Goal: Transaction & Acquisition: Purchase product/service

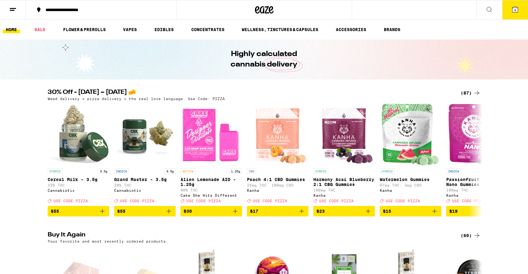
click at [517, 13] on button "3" at bounding box center [515, 9] width 26 height 19
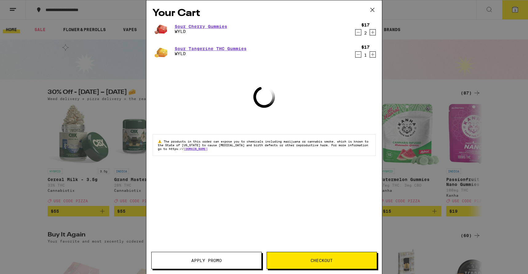
click at [359, 32] on icon "Decrement" at bounding box center [358, 32] width 6 height 7
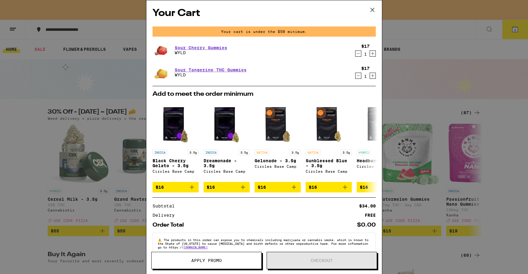
click at [356, 55] on icon "Decrement" at bounding box center [358, 53] width 6 height 7
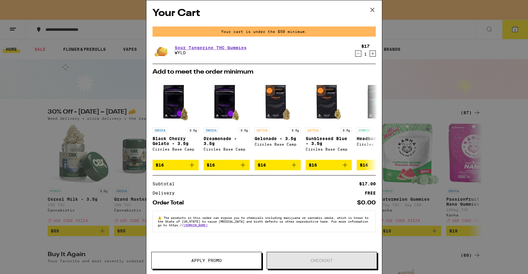
click at [356, 54] on icon "Decrement" at bounding box center [358, 53] width 6 height 7
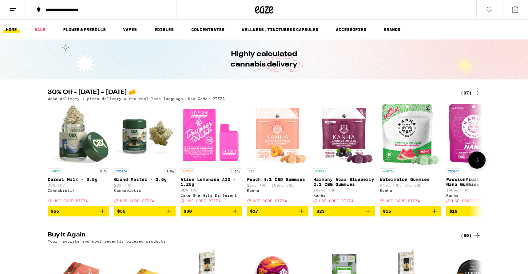
click at [476, 164] on icon at bounding box center [476, 159] width 7 height 7
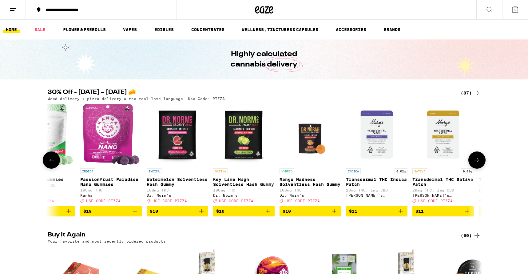
click at [476, 164] on icon at bounding box center [476, 159] width 7 height 7
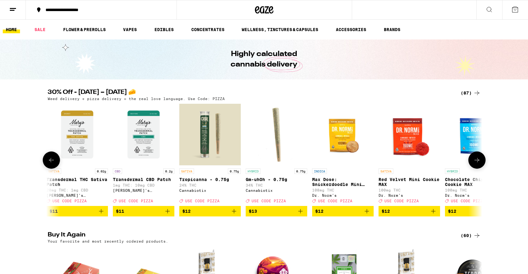
click at [476, 164] on icon at bounding box center [476, 159] width 7 height 7
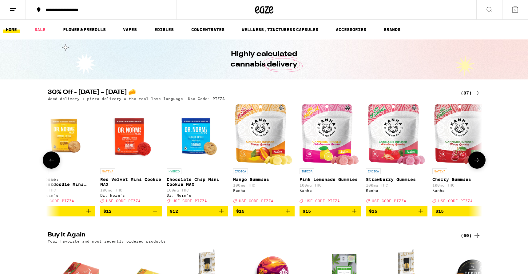
scroll to position [0, 1098]
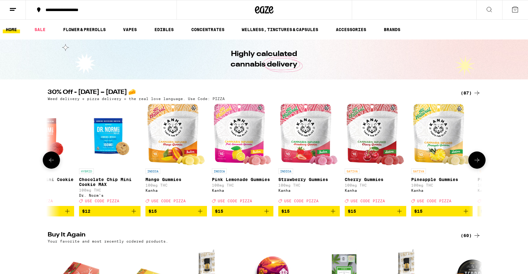
click at [476, 164] on icon at bounding box center [476, 159] width 7 height 7
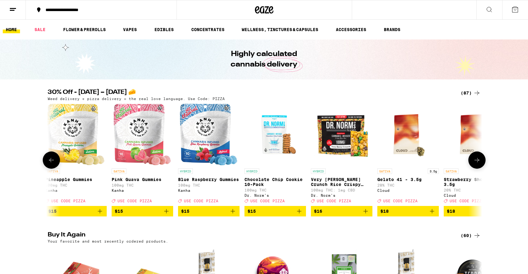
click at [476, 164] on icon at bounding box center [476, 159] width 7 height 7
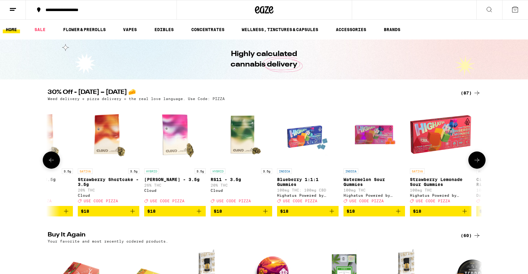
click at [476, 164] on icon at bounding box center [476, 159] width 7 height 7
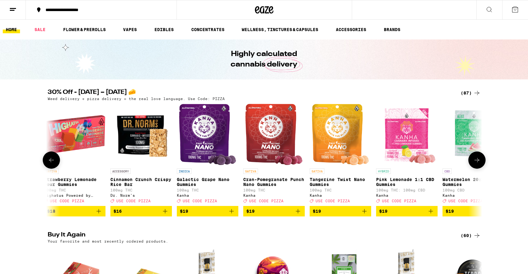
click at [476, 164] on icon at bounding box center [476, 159] width 7 height 7
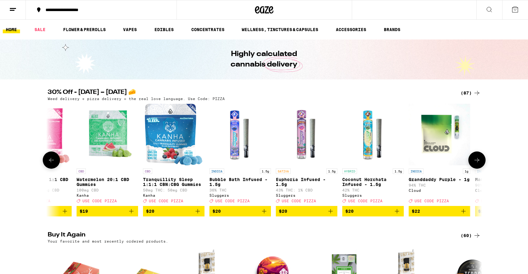
click at [476, 164] on icon at bounding box center [476, 159] width 7 height 7
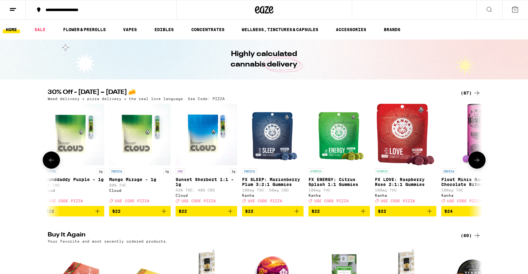
click at [476, 164] on icon at bounding box center [476, 159] width 7 height 7
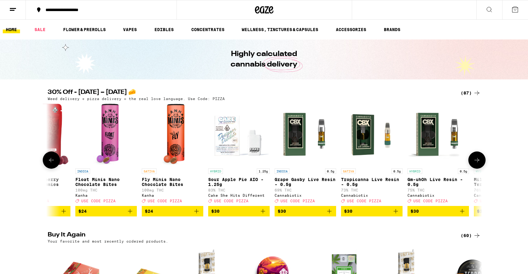
click at [476, 167] on button at bounding box center [476, 159] width 17 height 17
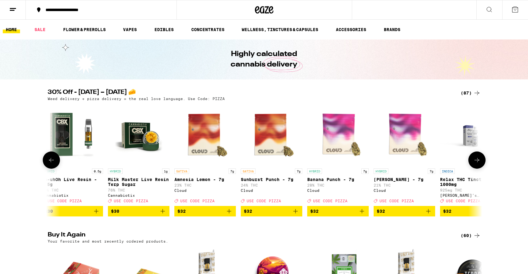
click at [476, 167] on button at bounding box center [476, 159] width 17 height 17
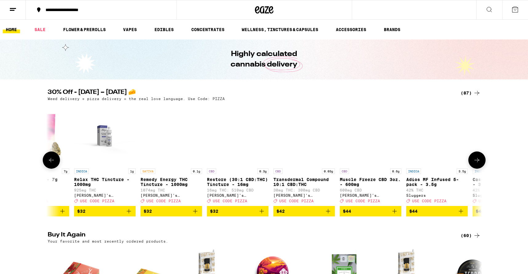
click at [476, 167] on button at bounding box center [476, 159] width 17 height 17
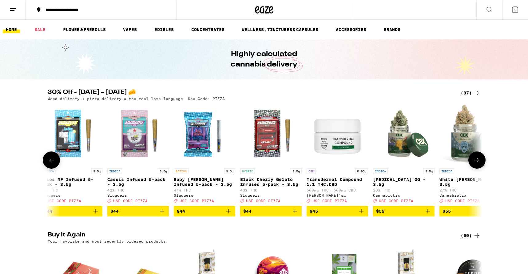
scroll to position [0, 4391]
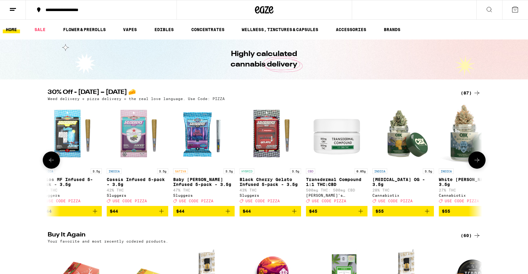
click at [476, 167] on button at bounding box center [476, 159] width 17 height 17
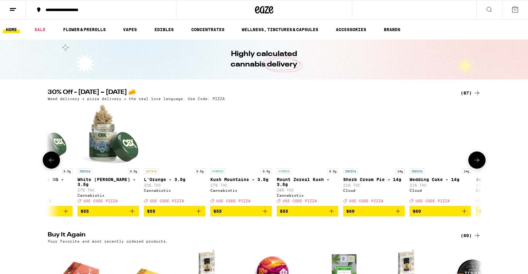
click at [476, 167] on button at bounding box center [476, 159] width 17 height 17
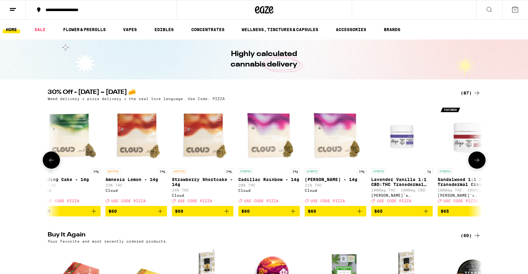
click at [476, 167] on button at bounding box center [476, 159] width 17 height 17
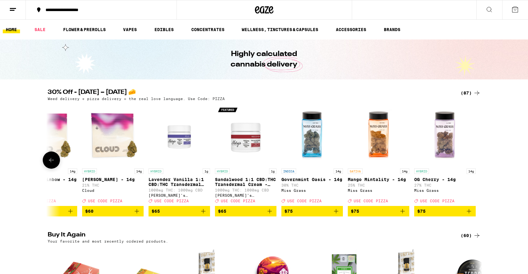
click at [476, 167] on div at bounding box center [476, 159] width 17 height 17
click at [467, 95] on div "(87)" at bounding box center [471, 92] width 20 height 7
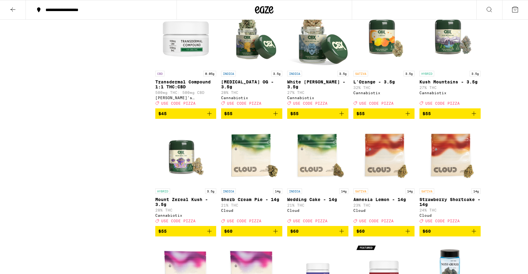
scroll to position [1724, 0]
